Goal: Task Accomplishment & Management: Manage account settings

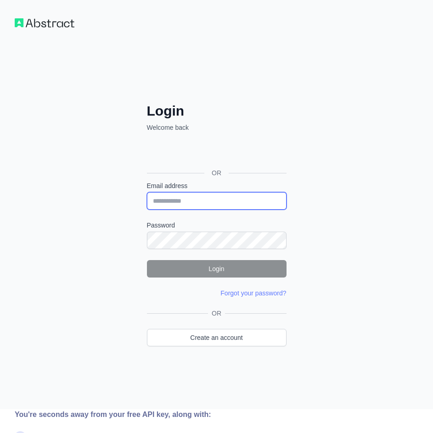
drag, startPoint x: 0, startPoint y: 0, endPoint x: 164, endPoint y: 203, distance: 260.9
click at [164, 203] on input "Email address" at bounding box center [217, 200] width 140 height 17
type input "**********"
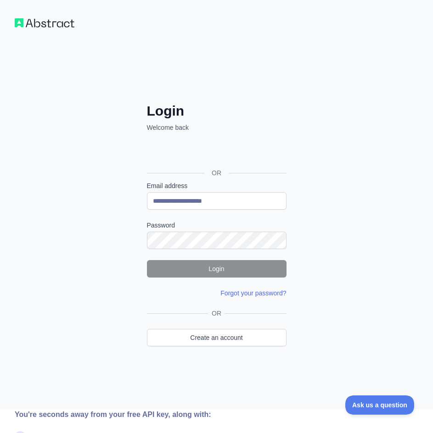
click at [234, 294] on link "Forgot your password?" at bounding box center [253, 293] width 66 height 7
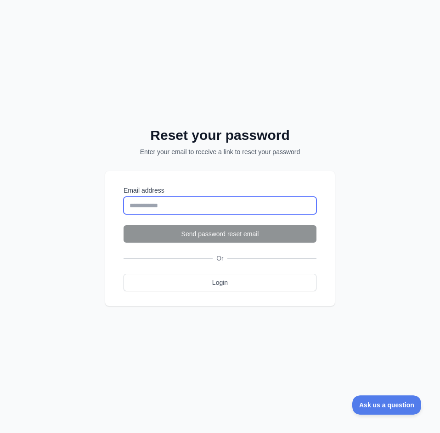
click at [142, 208] on input "Email address" at bounding box center [220, 205] width 193 height 17
type input "**********"
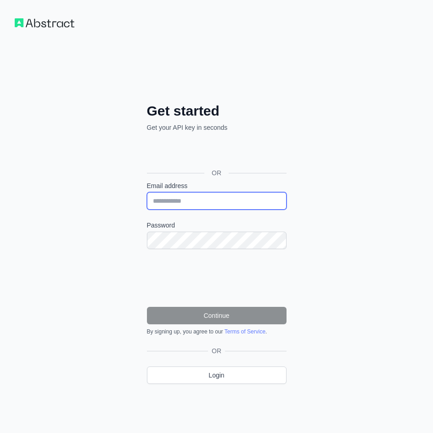
click at [212, 205] on input "Email address" at bounding box center [217, 200] width 140 height 17
type input "**********"
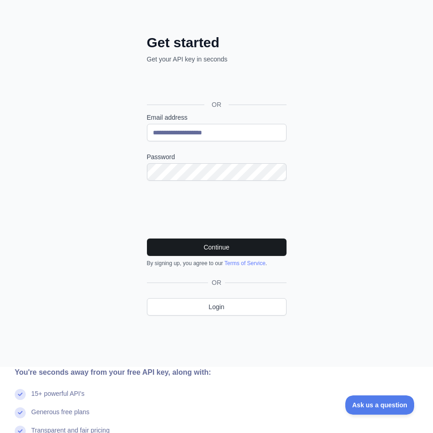
scroll to position [92, 0]
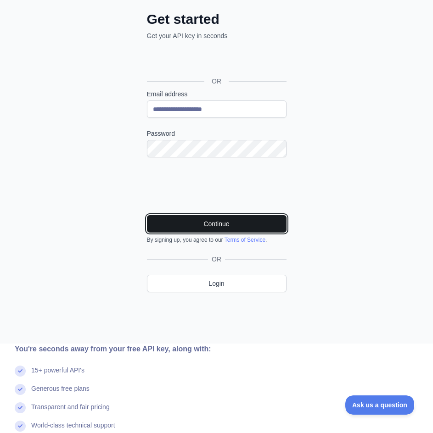
click at [176, 231] on button "Continue" at bounding box center [217, 223] width 140 height 17
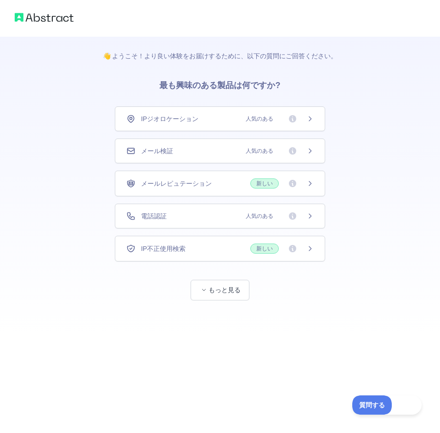
click at [237, 148] on div "メール検証 人気のある" at bounding box center [219, 150] width 187 height 9
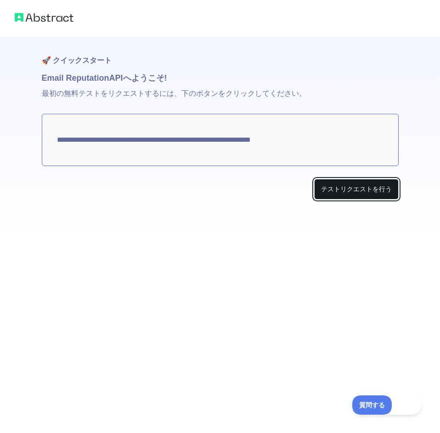
click at [340, 194] on button "テストリクエストを行う" at bounding box center [356, 189] width 84 height 21
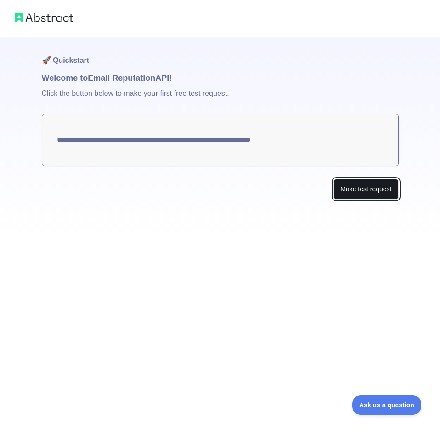
click at [344, 189] on button "Make test request" at bounding box center [365, 189] width 65 height 21
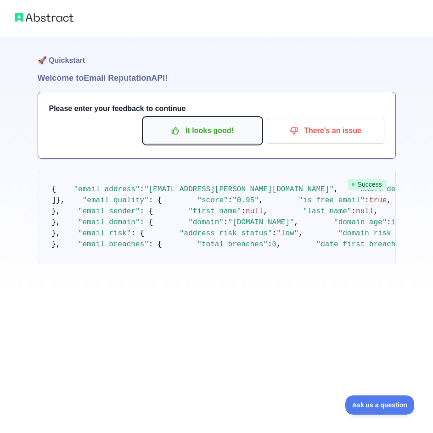
click at [217, 133] on p "It looks good!" at bounding box center [203, 131] width 104 height 16
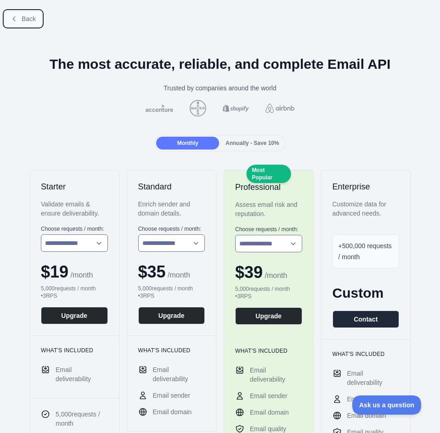
click at [30, 18] on span "Back" at bounding box center [29, 18] width 14 height 7
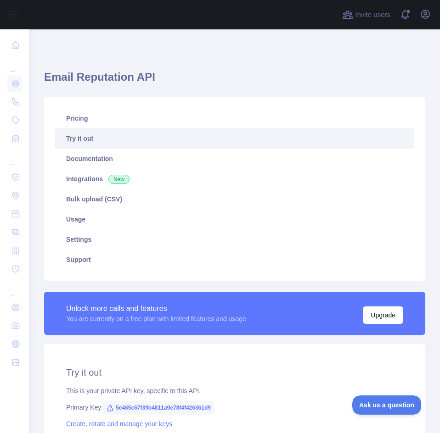
click at [89, 140] on link "Try it out" at bounding box center [234, 139] width 359 height 20
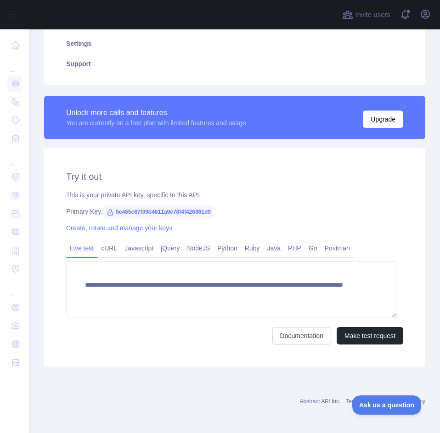
scroll to position [197, 0]
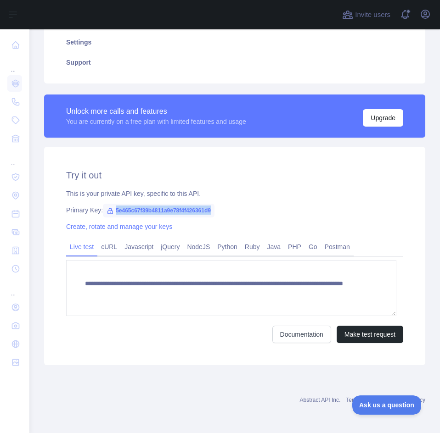
drag, startPoint x: 115, startPoint y: 211, endPoint x: 216, endPoint y: 214, distance: 101.5
click at [216, 214] on div "Primary Key: 5e465c67f39b4811a9e78f4f426361d9" at bounding box center [234, 210] width 337 height 9
copy span "5e465c67f39b4811a9e78f4f426361d9"
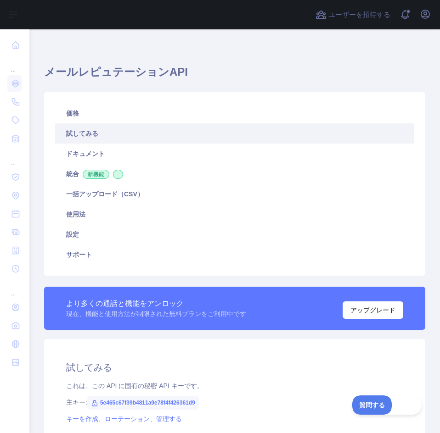
scroll to position [0, 0]
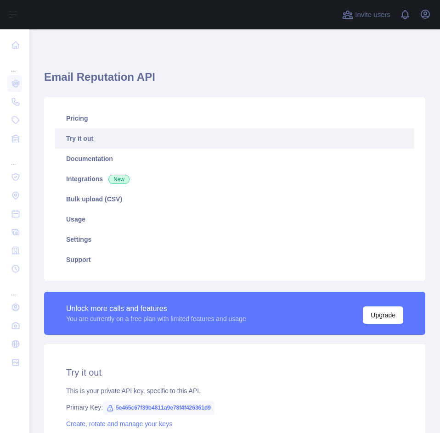
click at [84, 143] on link "Try it out" at bounding box center [234, 139] width 359 height 20
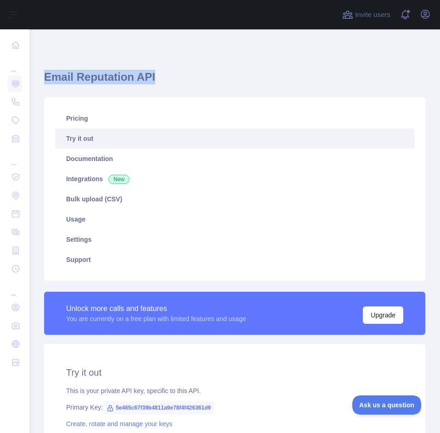
drag, startPoint x: 43, startPoint y: 77, endPoint x: 156, endPoint y: 77, distance: 112.5
click at [156, 77] on div "**********" at bounding box center [234, 330] width 411 height 602
copy h1 "Email Reputation API"
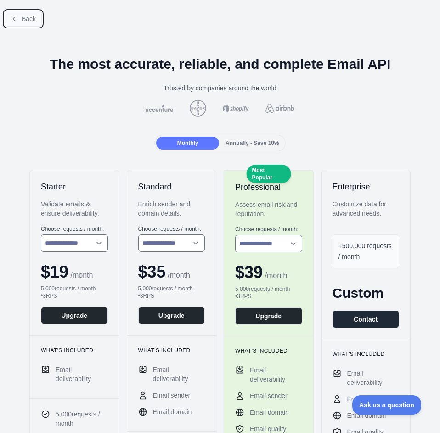
click at [24, 20] on span "Back" at bounding box center [29, 18] width 14 height 7
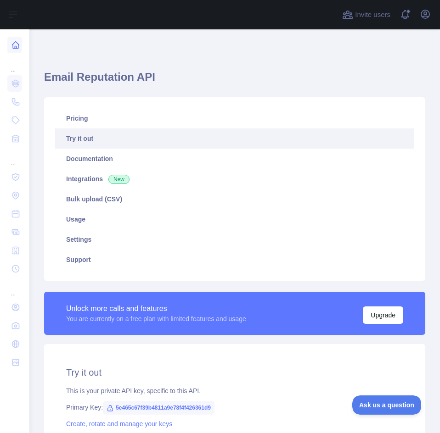
click at [14, 46] on icon at bounding box center [15, 44] width 9 height 9
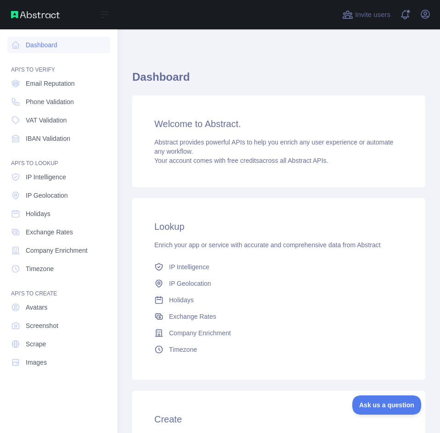
drag, startPoint x: 25, startPoint y: 236, endPoint x: 113, endPoint y: 172, distance: 108.6
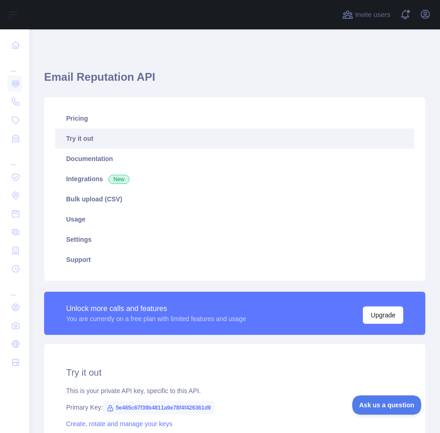
click at [77, 76] on h1 "Email Reputation API" at bounding box center [234, 81] width 381 height 22
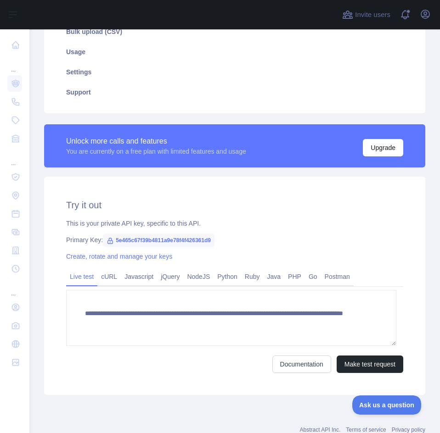
scroll to position [197, 0]
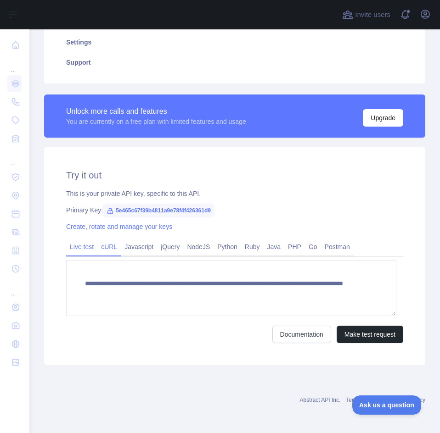
click at [104, 248] on link "cURL" at bounding box center [108, 247] width 23 height 15
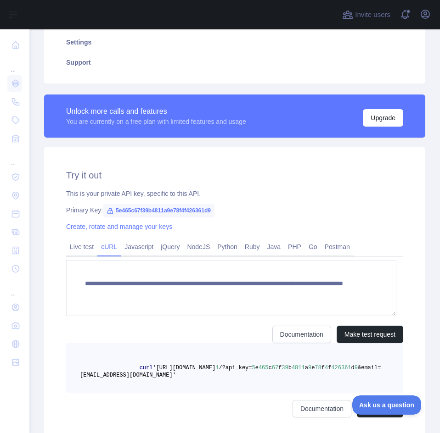
scroll to position [189, 0]
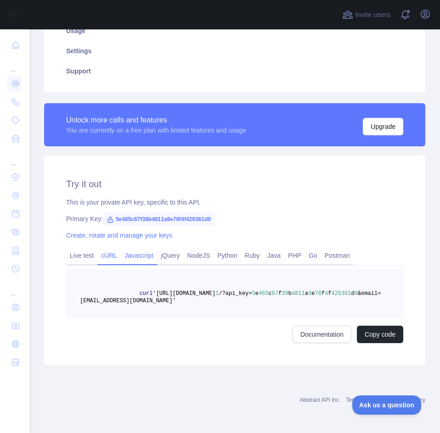
click at [137, 252] on link "Javascript" at bounding box center [139, 255] width 36 height 15
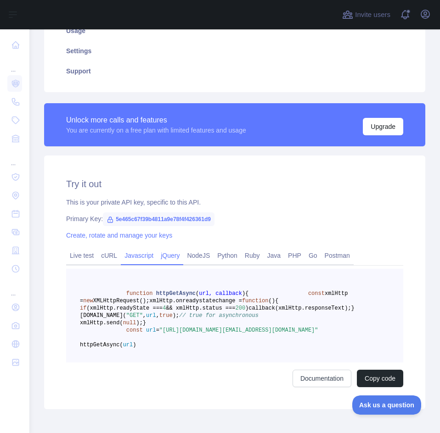
click at [157, 254] on link "jQuery" at bounding box center [170, 255] width 26 height 15
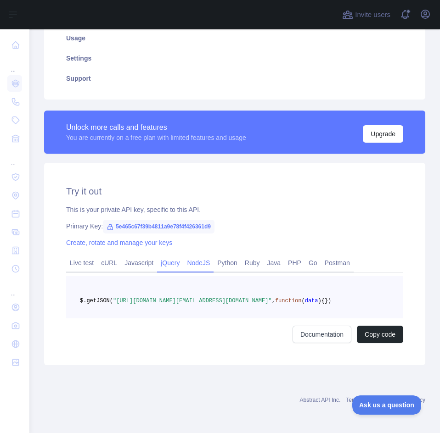
click at [197, 259] on link "NodeJS" at bounding box center [198, 263] width 30 height 15
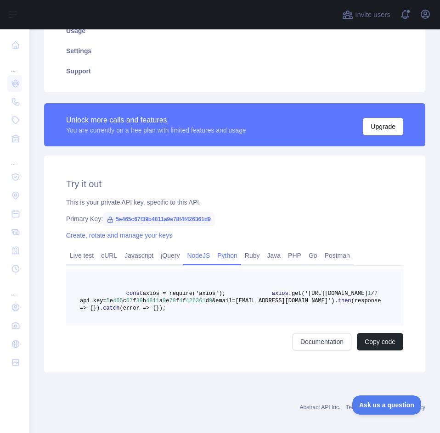
click at [229, 257] on link "Python" at bounding box center [228, 255] width 28 height 15
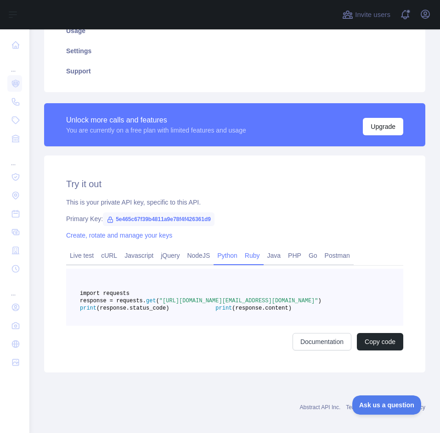
click at [261, 261] on link "Ruby" at bounding box center [252, 255] width 23 height 15
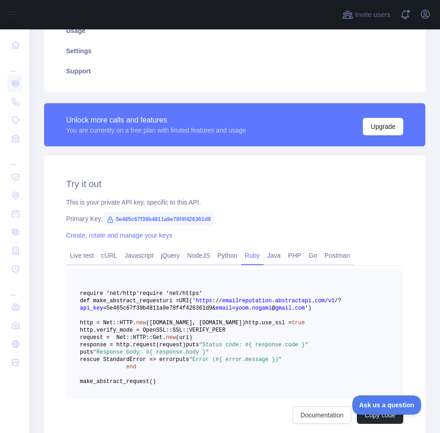
scroll to position [235, 0]
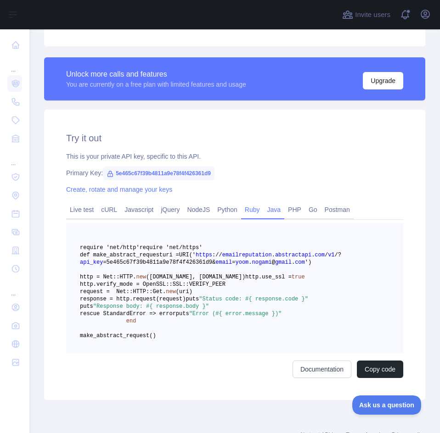
click at [270, 217] on link "Java" at bounding box center [274, 210] width 21 height 15
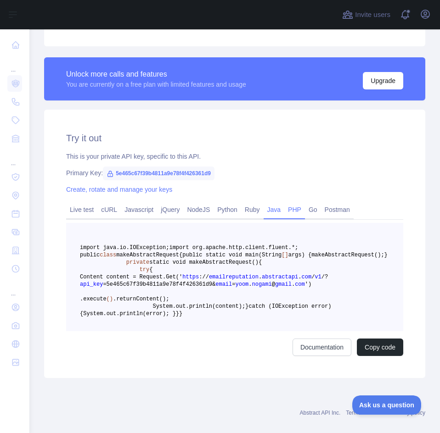
click at [290, 209] on link "PHP" at bounding box center [294, 210] width 21 height 15
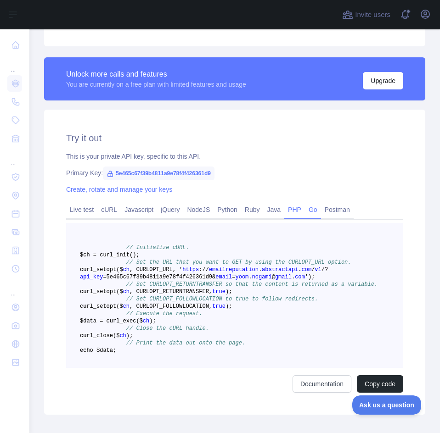
click at [311, 212] on link "Go" at bounding box center [313, 210] width 16 height 15
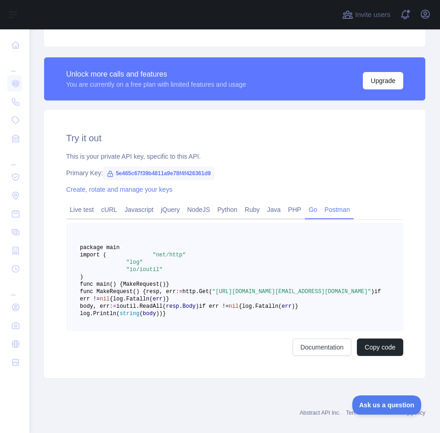
click at [330, 214] on link "Postman" at bounding box center [337, 210] width 33 height 15
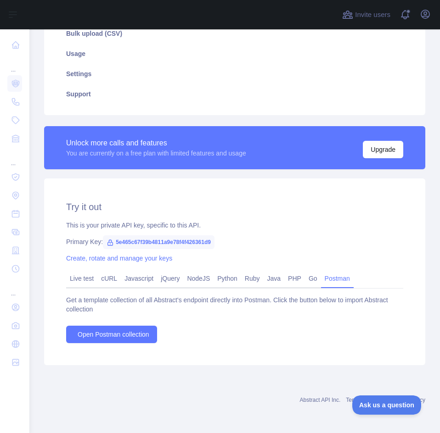
scroll to position [166, 0]
click at [107, 280] on link "cURL" at bounding box center [108, 278] width 23 height 15
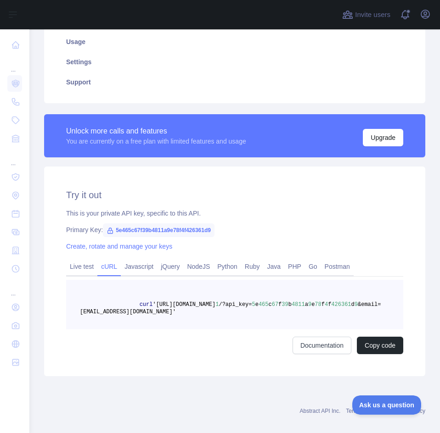
scroll to position [189, 0]
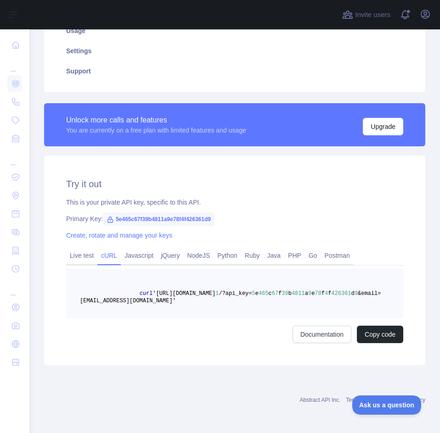
click at [291, 294] on pre "curl 'https://emailreputation.abstractapi.com/v 1 /?api_key= 5 e 465 c 67 f 39 …" at bounding box center [234, 294] width 337 height 50
click at [145, 253] on link "Javascript" at bounding box center [139, 255] width 36 height 15
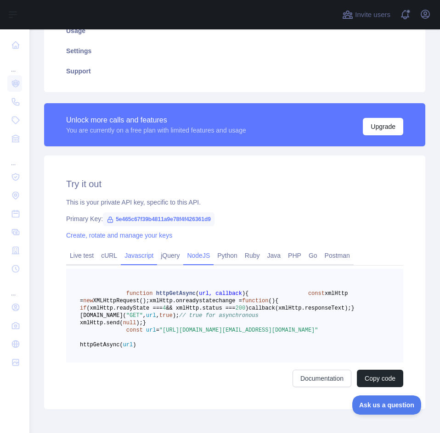
click at [190, 256] on link "NodeJS" at bounding box center [198, 255] width 30 height 15
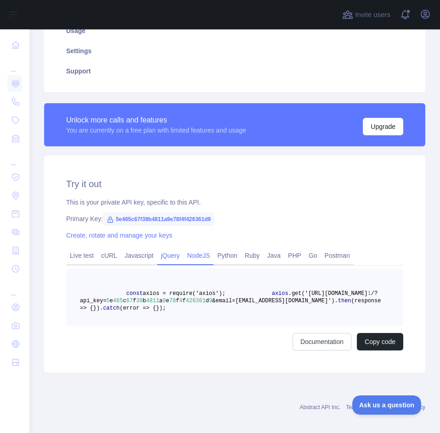
click at [169, 256] on link "jQuery" at bounding box center [170, 255] width 26 height 15
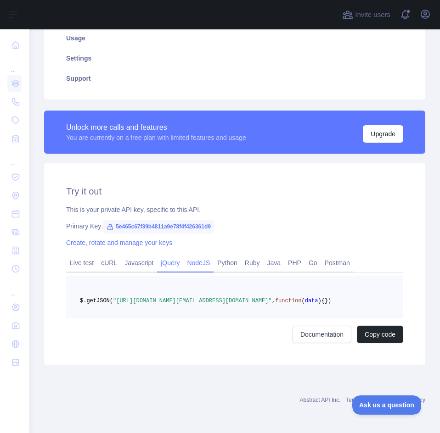
click at [198, 256] on link "NodeJS" at bounding box center [198, 263] width 30 height 15
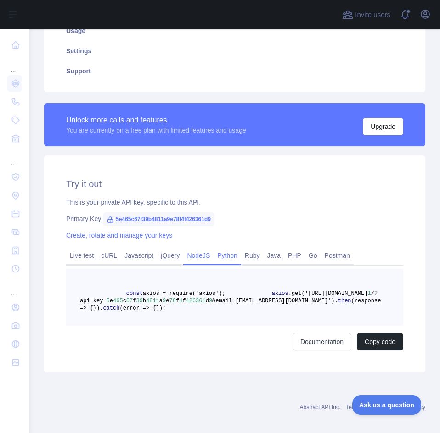
click at [228, 256] on link "Python" at bounding box center [228, 255] width 28 height 15
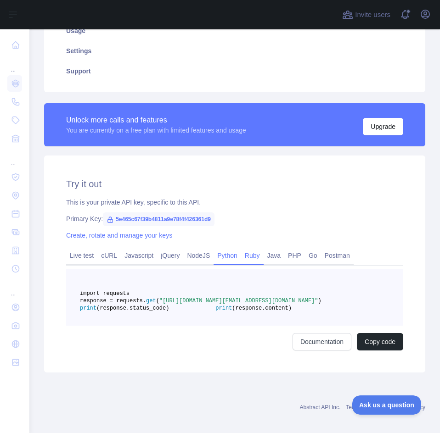
click at [248, 258] on link "Ruby" at bounding box center [252, 255] width 23 height 15
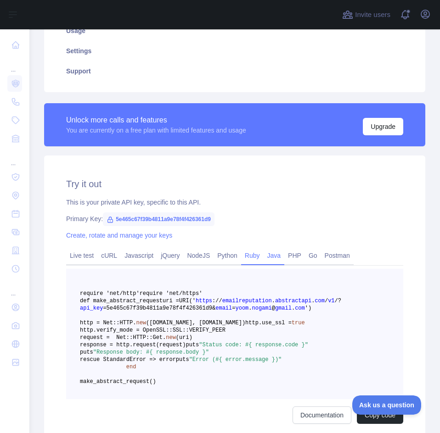
click at [276, 256] on link "Java" at bounding box center [274, 255] width 21 height 15
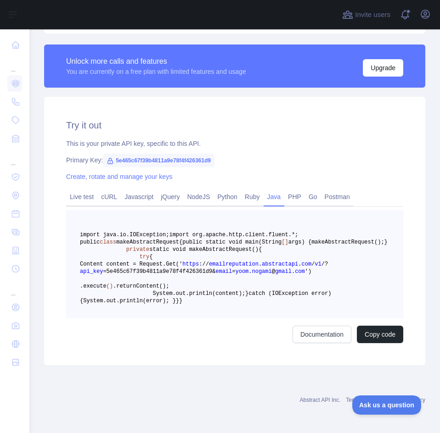
scroll to position [281, 0]
click at [289, 190] on link "PHP" at bounding box center [294, 197] width 21 height 15
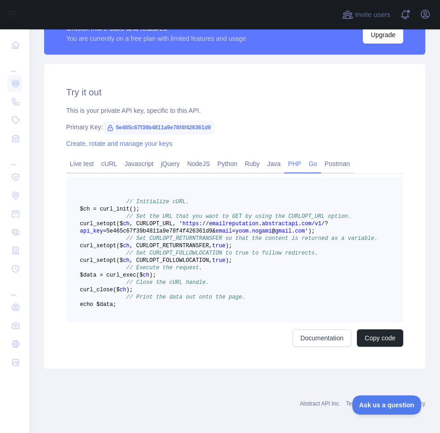
click at [309, 169] on link "Go" at bounding box center [313, 164] width 16 height 15
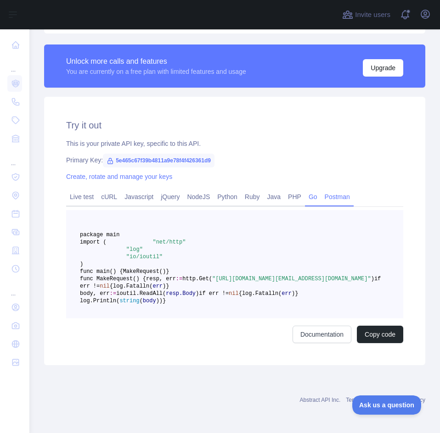
click at [330, 190] on link "Postman" at bounding box center [337, 197] width 33 height 15
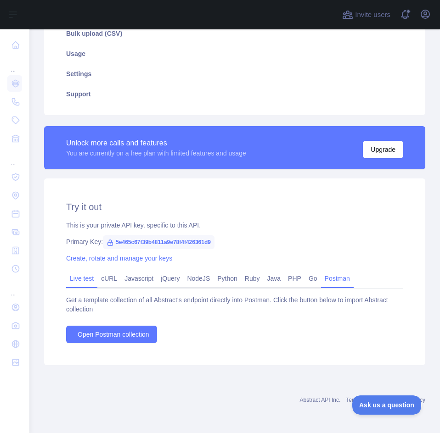
click at [82, 276] on link "Live test" at bounding box center [81, 278] width 31 height 15
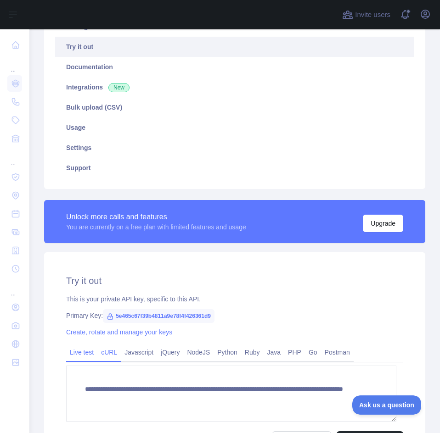
scroll to position [14, 0]
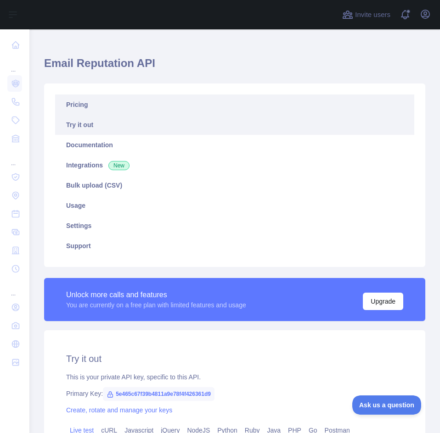
click at [78, 109] on link "Pricing" at bounding box center [234, 105] width 359 height 20
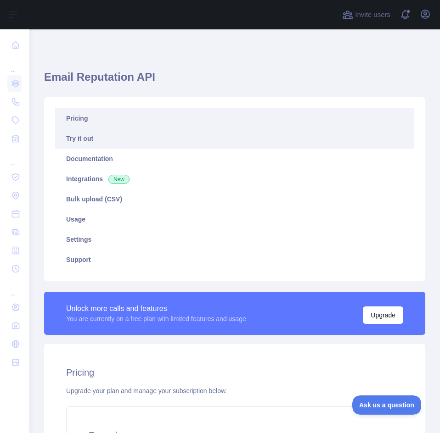
click at [87, 142] on link "Try it out" at bounding box center [234, 139] width 359 height 20
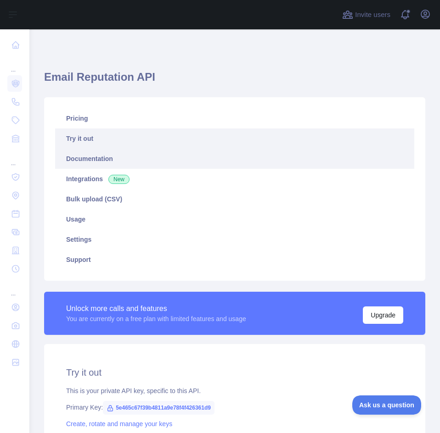
click at [79, 157] on link "Documentation" at bounding box center [234, 159] width 359 height 20
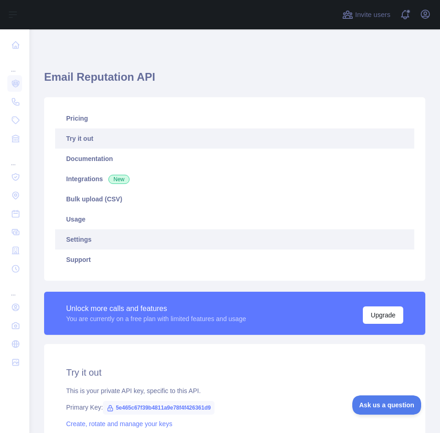
click at [117, 246] on link "Settings" at bounding box center [234, 240] width 359 height 20
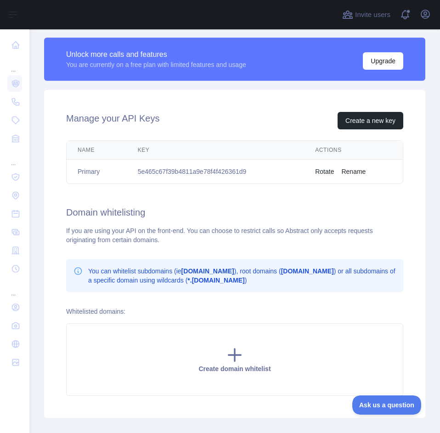
scroll to position [307, 0]
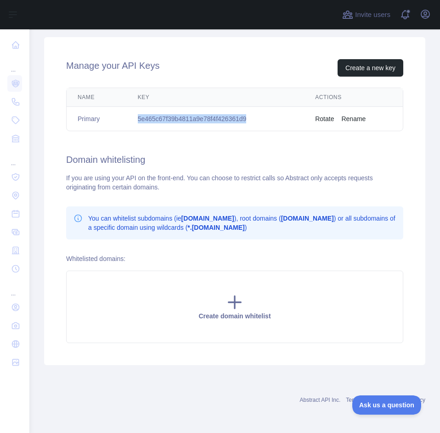
drag, startPoint x: 136, startPoint y: 119, endPoint x: 250, endPoint y: 114, distance: 114.5
click at [250, 114] on td "5e465c67f39b4811a9e78f4f426361d9" at bounding box center [216, 119] width 178 height 24
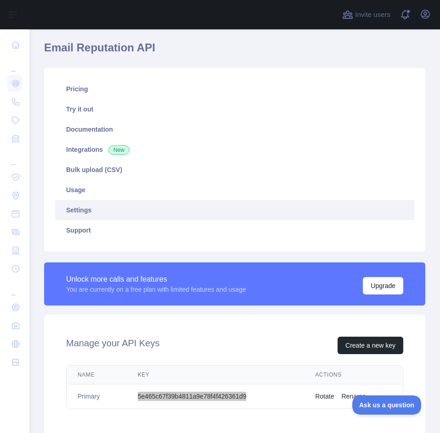
scroll to position [0, 0]
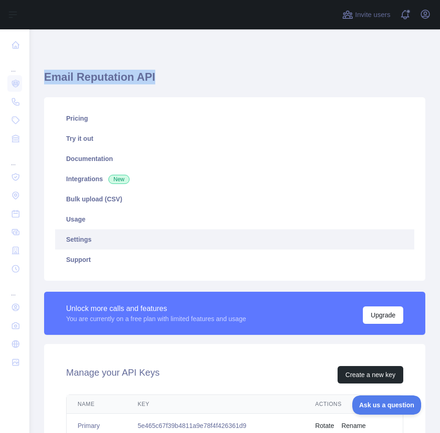
drag, startPoint x: 42, startPoint y: 79, endPoint x: 172, endPoint y: 74, distance: 130.5
click at [172, 74] on div "Email Reputation API Pricing Try it out Documentation Integrations New Bulk upl…" at bounding box center [234, 384] width 411 height 711
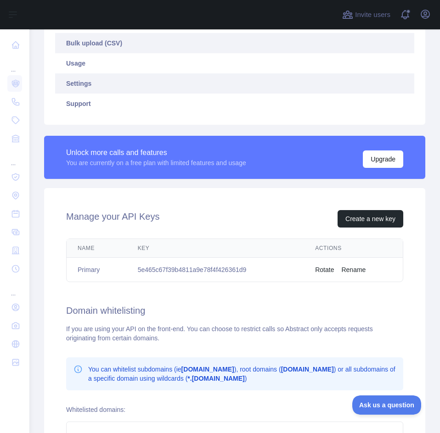
scroll to position [184, 0]
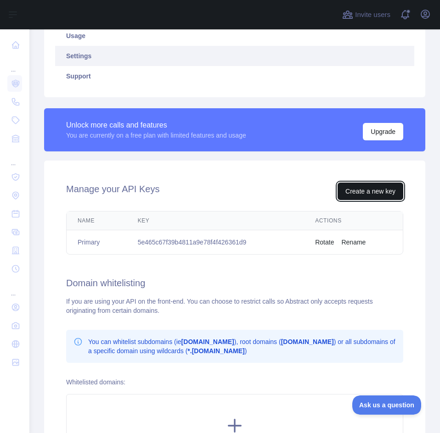
click at [370, 194] on button "Create a new key" at bounding box center [371, 191] width 66 height 17
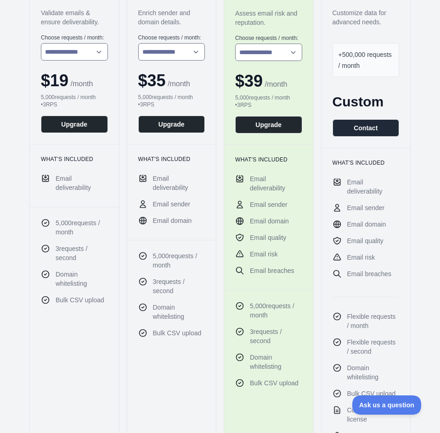
scroll to position [138, 0]
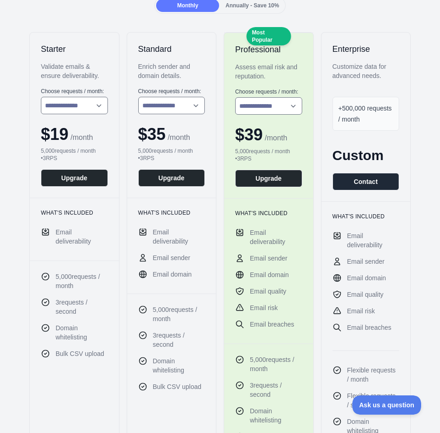
click at [354, 68] on div "Customize data for advanced needs." at bounding box center [365, 71] width 67 height 18
click at [345, 41] on div "Enterprise Customize data for advanced needs. +500,000 requests / month Custom …" at bounding box center [365, 117] width 89 height 169
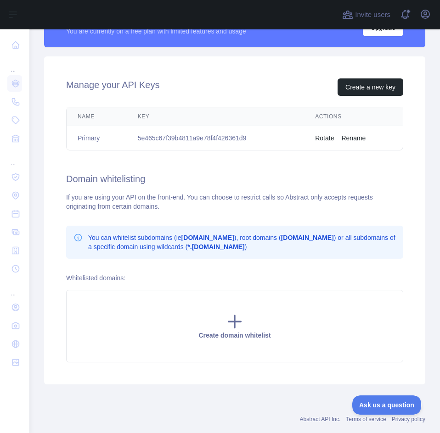
scroll to position [307, 0]
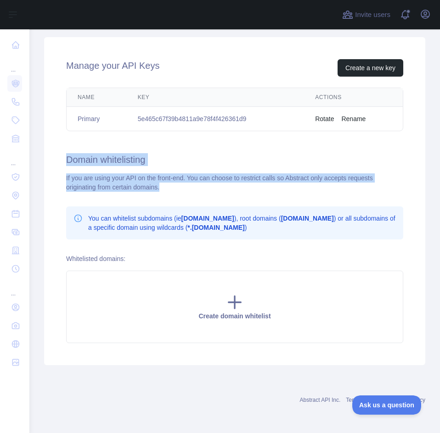
drag, startPoint x: 67, startPoint y: 159, endPoint x: 177, endPoint y: 190, distance: 114.7
click at [177, 190] on div "Manage your API Keys Create a new key Name Key Actions Primary 5e465c67f39b4811…" at bounding box center [234, 201] width 381 height 328
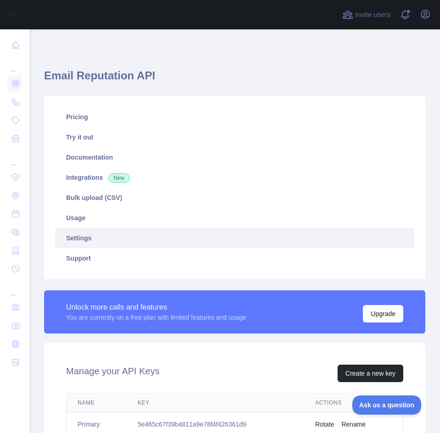
scroll to position [0, 0]
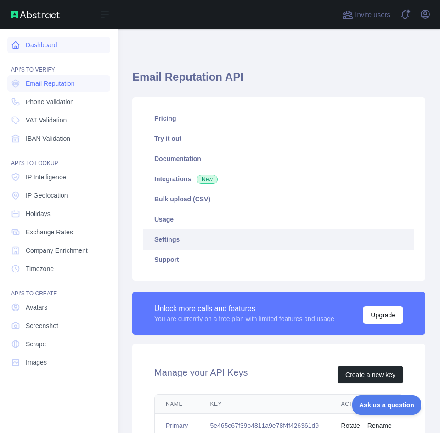
click at [21, 46] on link "Dashboard" at bounding box center [58, 45] width 103 height 17
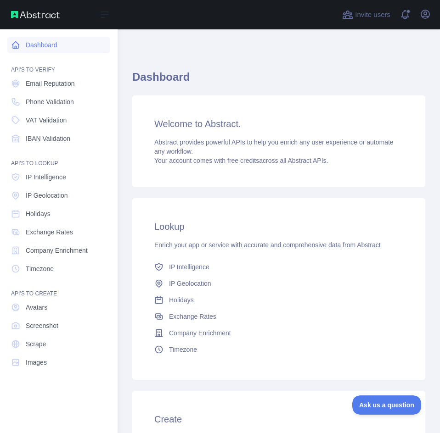
click at [38, 45] on link "Dashboard" at bounding box center [58, 45] width 103 height 17
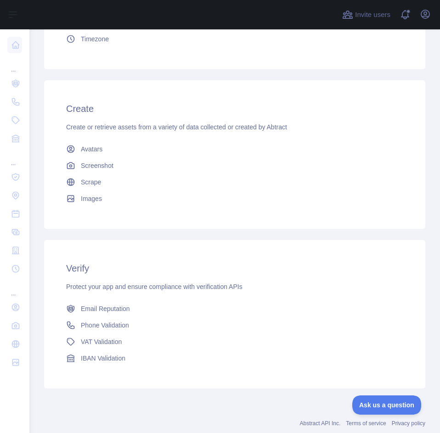
scroll to position [325, 0]
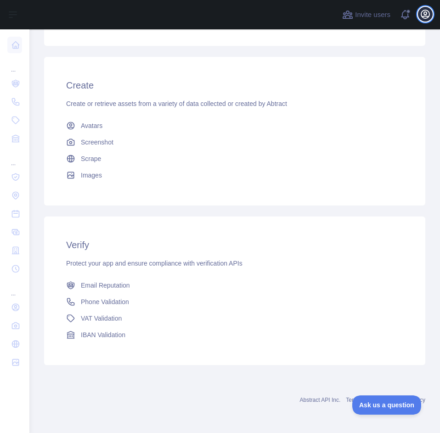
click at [429, 12] on icon "button" at bounding box center [425, 14] width 8 height 8
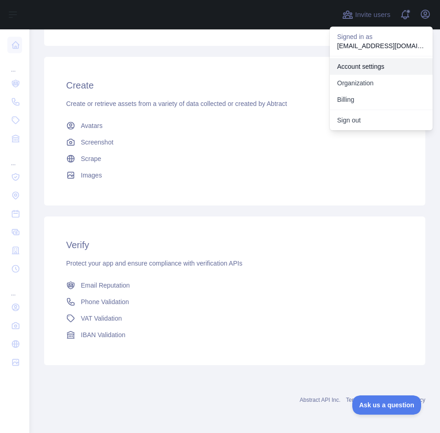
click at [348, 68] on link "Account settings" at bounding box center [381, 66] width 103 height 17
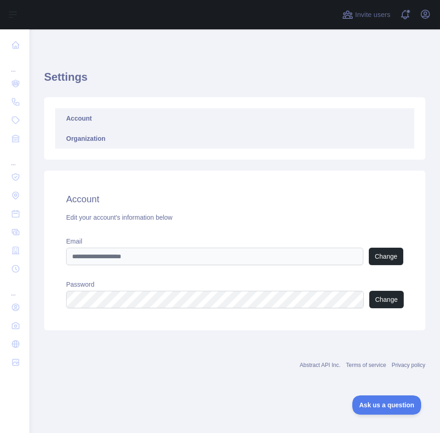
click at [84, 139] on link "Organization" at bounding box center [234, 139] width 359 height 20
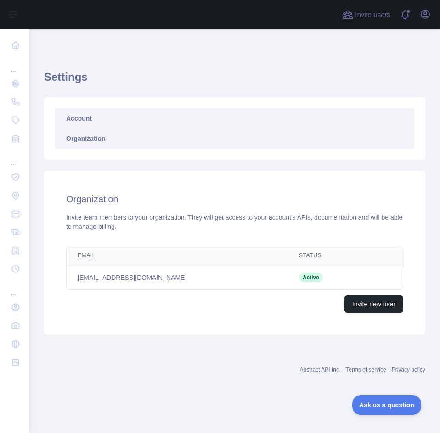
click at [80, 121] on link "Account" at bounding box center [234, 118] width 359 height 20
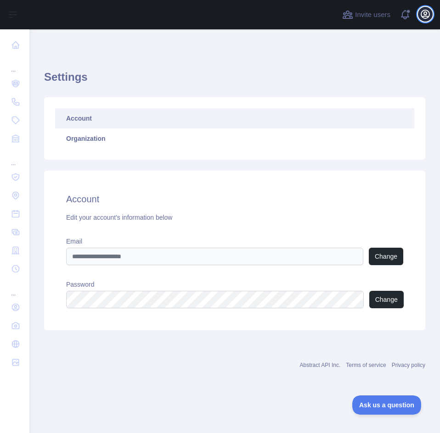
click at [427, 15] on icon "button" at bounding box center [425, 14] width 11 height 11
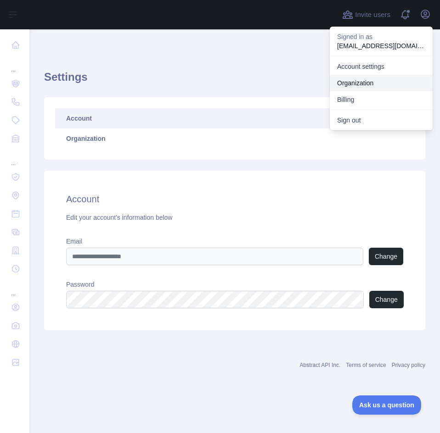
click at [360, 89] on link "Organization" at bounding box center [381, 83] width 103 height 17
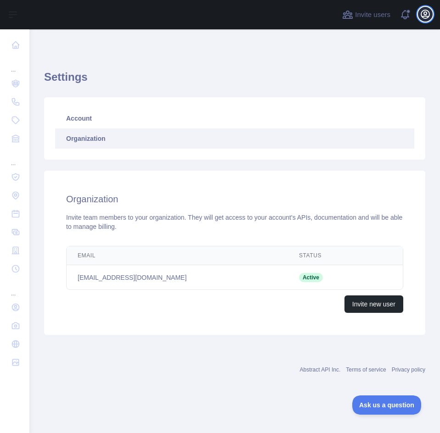
click at [426, 15] on icon "button" at bounding box center [425, 14] width 11 height 11
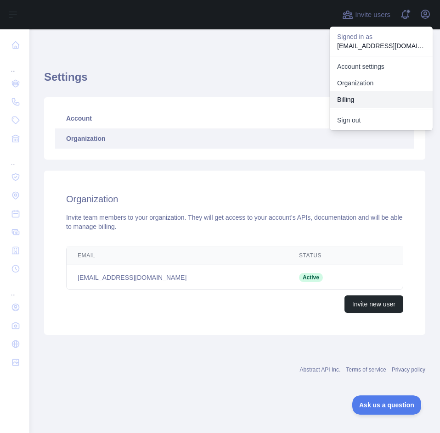
click at [369, 100] on button "Billing" at bounding box center [381, 99] width 103 height 17
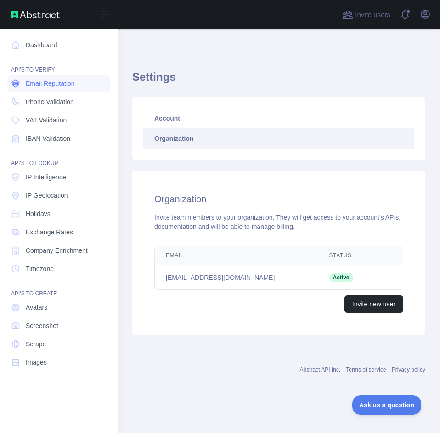
click at [40, 90] on link "Email Reputation" at bounding box center [58, 83] width 103 height 17
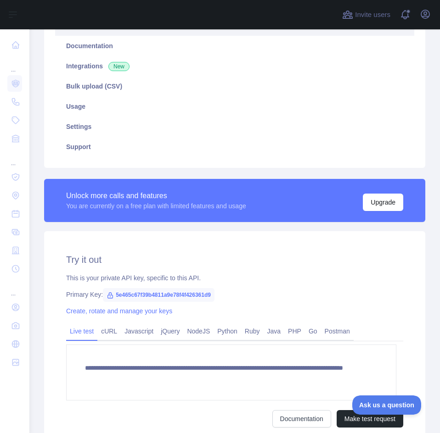
scroll to position [92, 0]
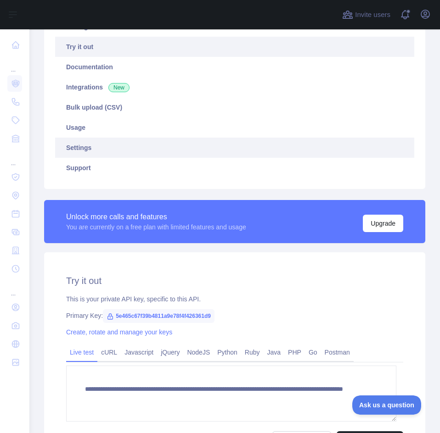
click at [98, 141] on link "Settings" at bounding box center [234, 148] width 359 height 20
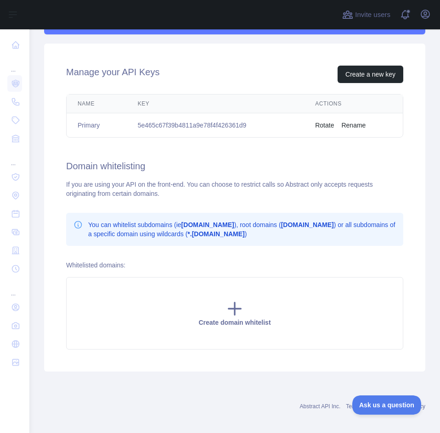
scroll to position [307, 0]
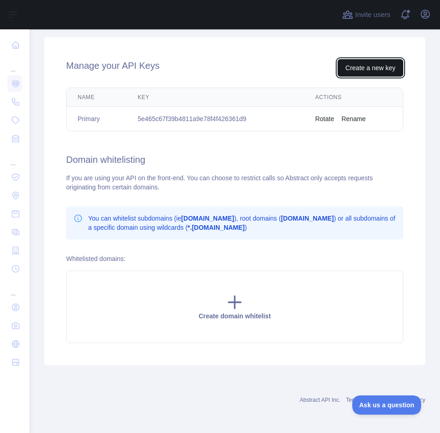
click at [359, 68] on button "Create a new key" at bounding box center [371, 67] width 66 height 17
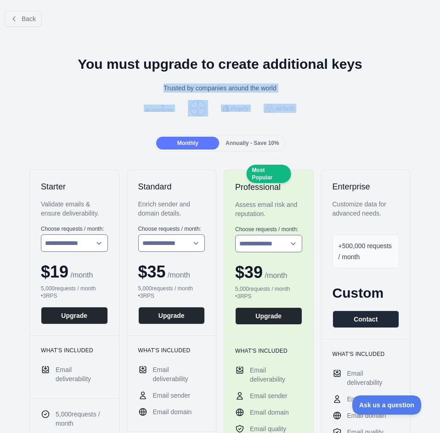
drag, startPoint x: 157, startPoint y: 86, endPoint x: 320, endPoint y: 110, distance: 164.7
click at [36, 16] on button "Back" at bounding box center [23, 19] width 37 height 16
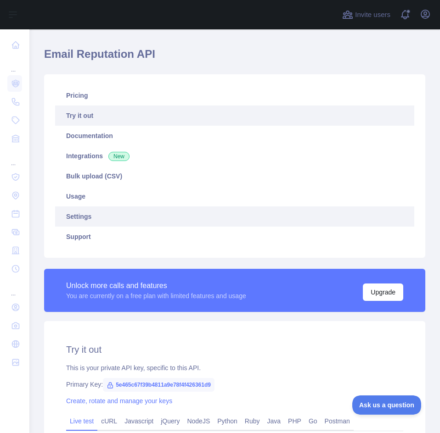
click at [82, 215] on link "Settings" at bounding box center [234, 217] width 359 height 20
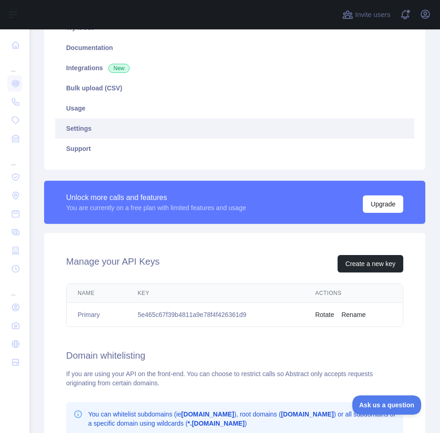
scroll to position [115, 0]
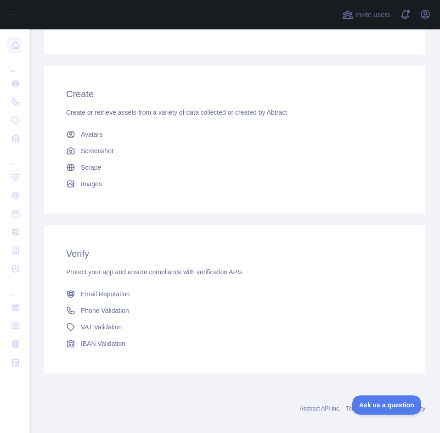
scroll to position [321, 0]
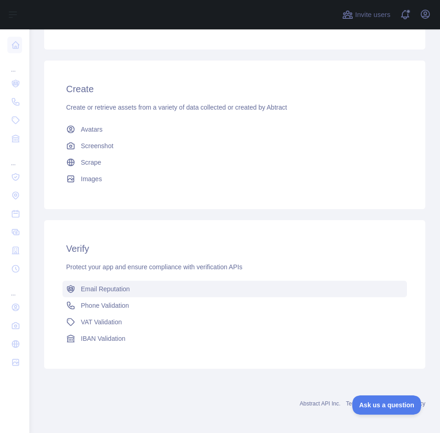
click at [91, 286] on span "Email Reputation" at bounding box center [105, 289] width 49 height 9
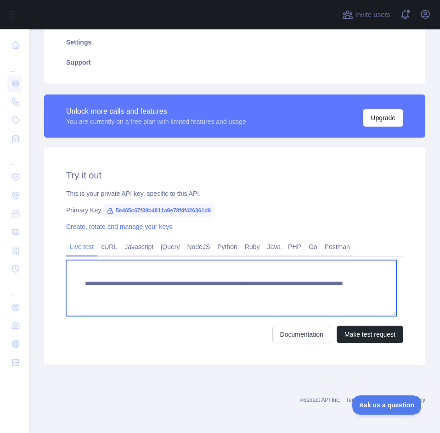
click at [91, 286] on textarea "**********" at bounding box center [231, 288] width 330 height 56
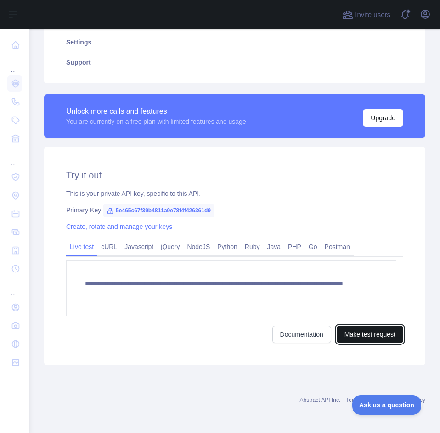
click at [341, 328] on button "Make test request" at bounding box center [370, 334] width 67 height 17
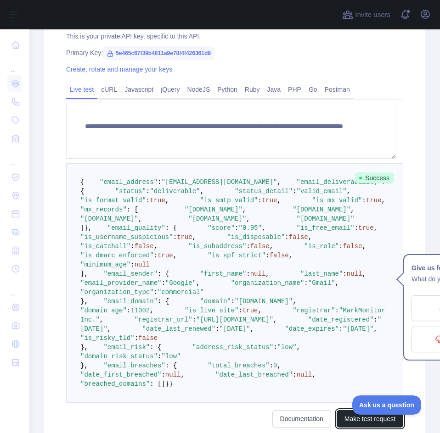
scroll to position [289, 0]
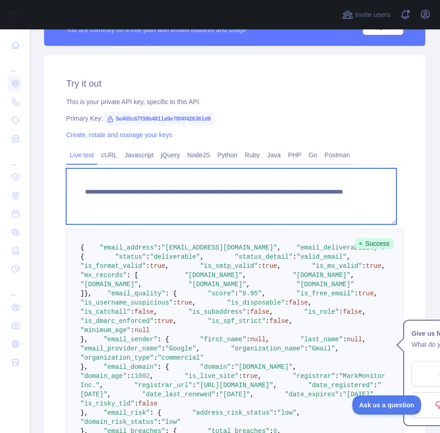
drag, startPoint x: 111, startPoint y: 203, endPoint x: 219, endPoint y: 202, distance: 108.4
click at [219, 202] on textarea "**********" at bounding box center [231, 197] width 330 height 56
